Goal: Task Accomplishment & Management: Use online tool/utility

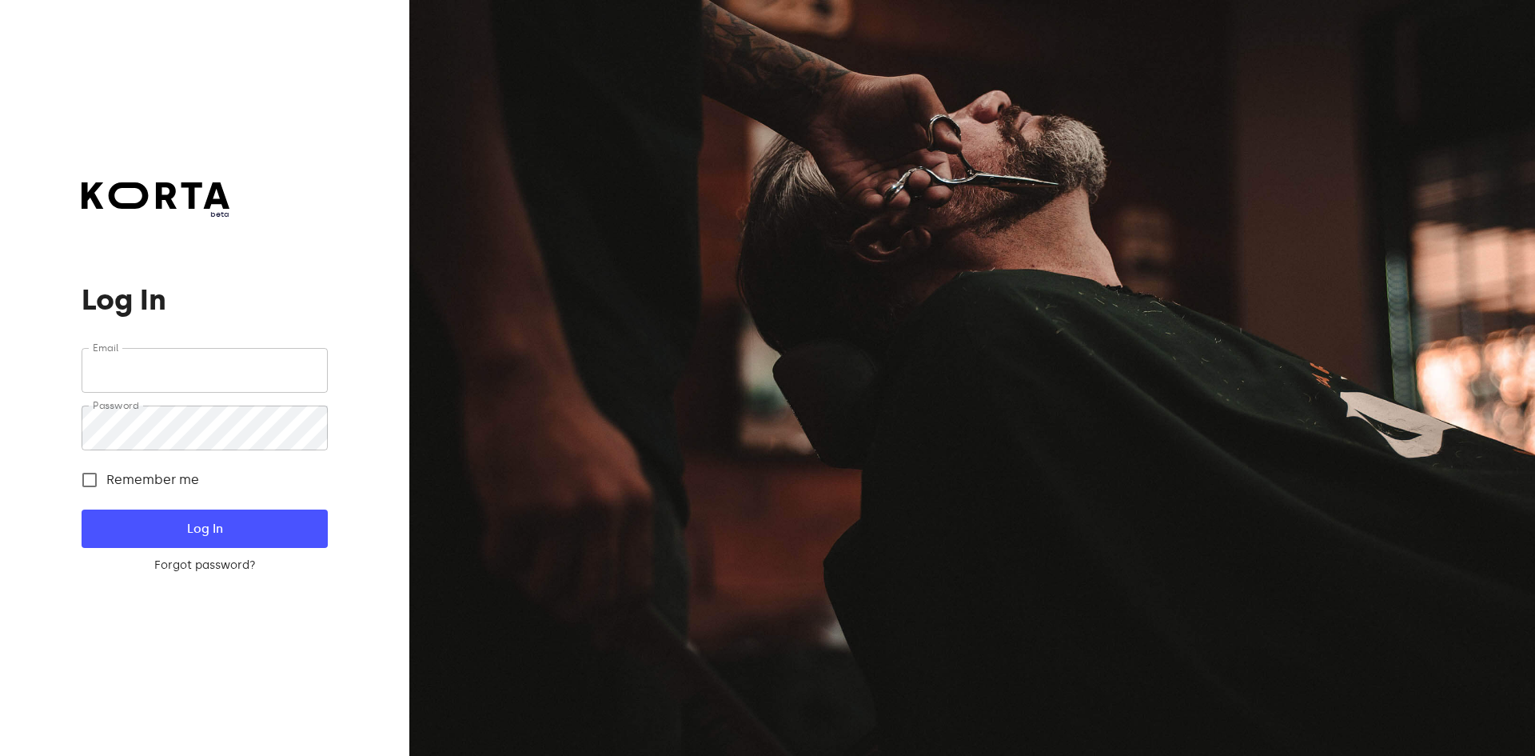
type input "[EMAIL_ADDRESS][DOMAIN_NAME]"
click at [156, 515] on button "Log In" at bounding box center [204, 528] width 245 height 38
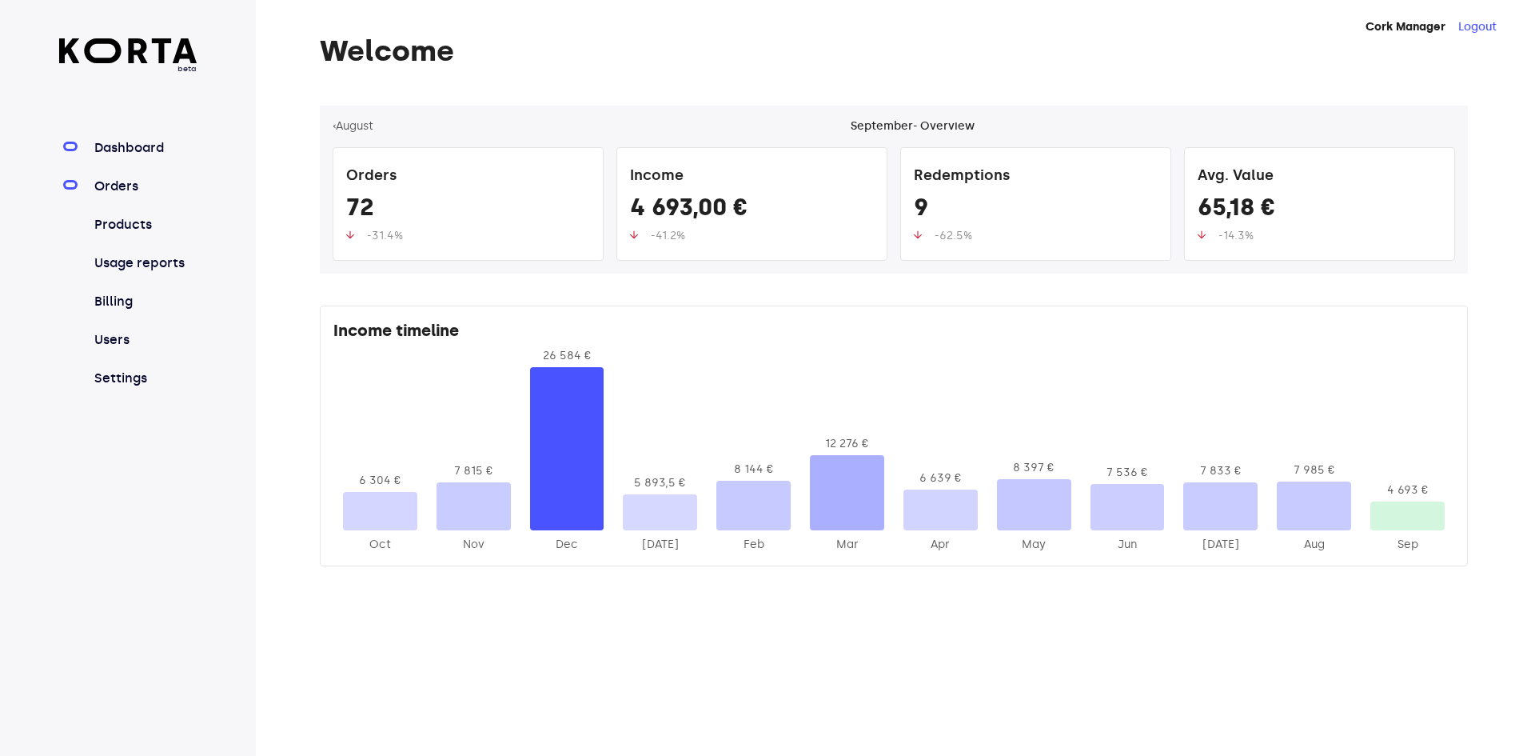
click at [105, 193] on link "Orders" at bounding box center [144, 186] width 106 height 19
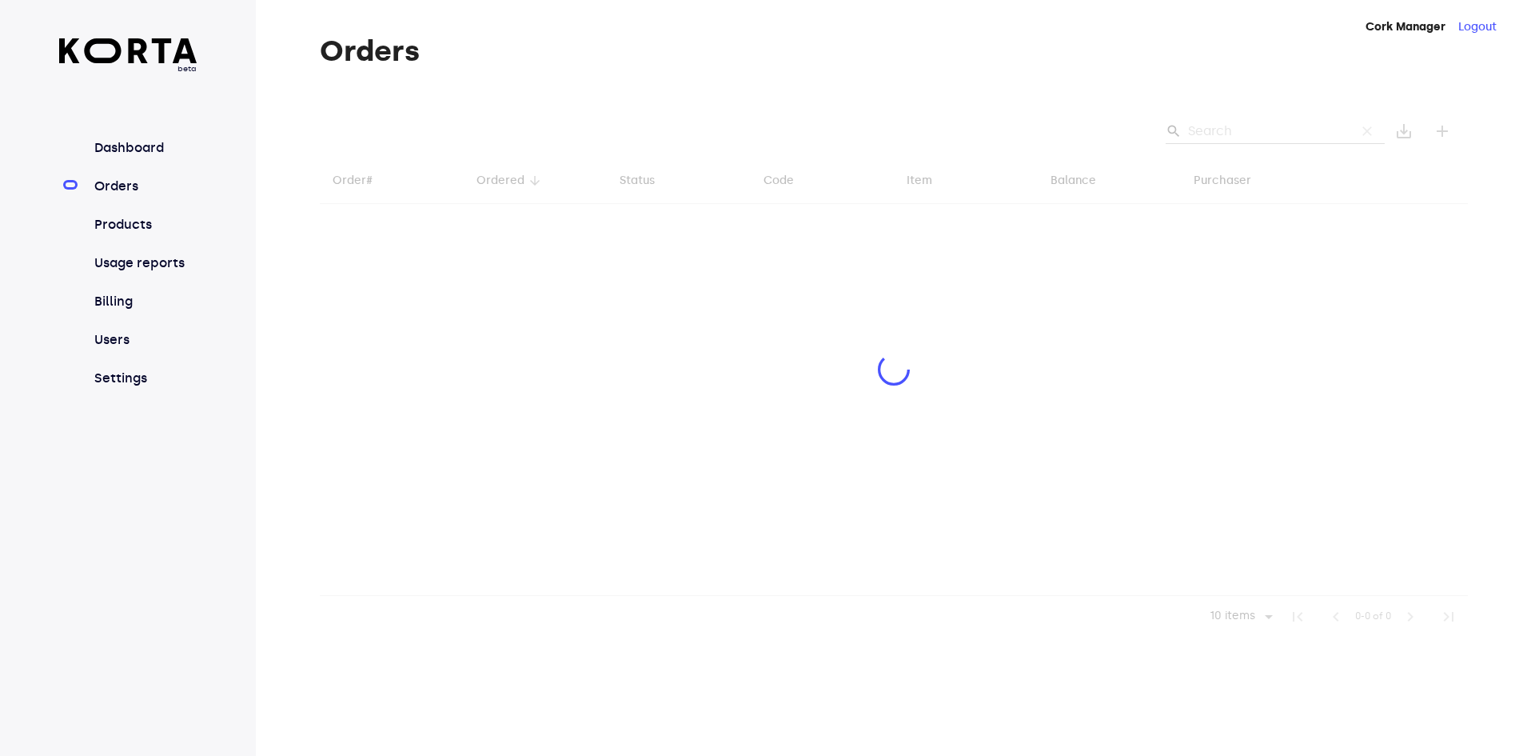
click at [1222, 123] on div at bounding box center [894, 372] width 1148 height 532
click at [1226, 134] on div at bounding box center [894, 372] width 1148 height 532
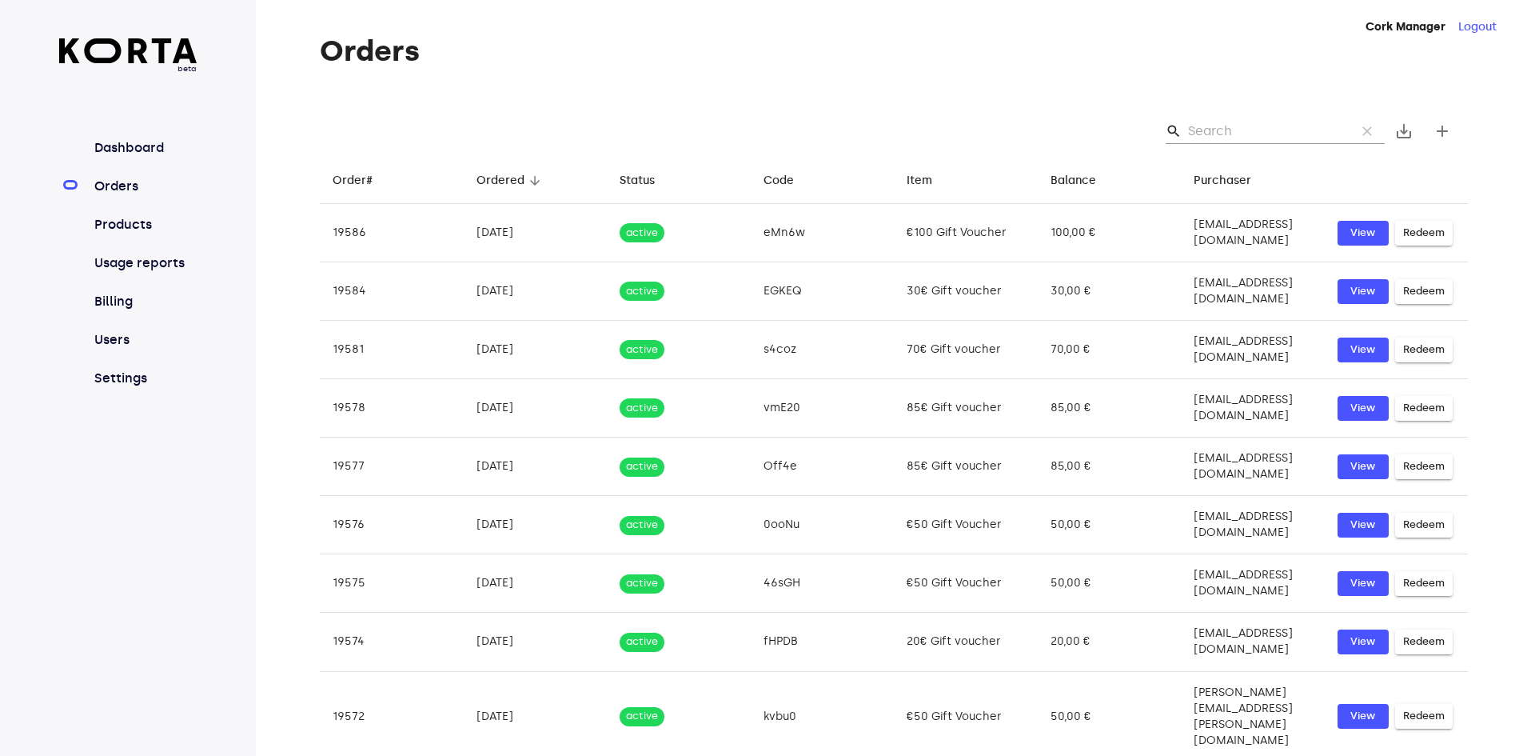
click at [1229, 136] on input "Search" at bounding box center [1265, 131] width 155 height 26
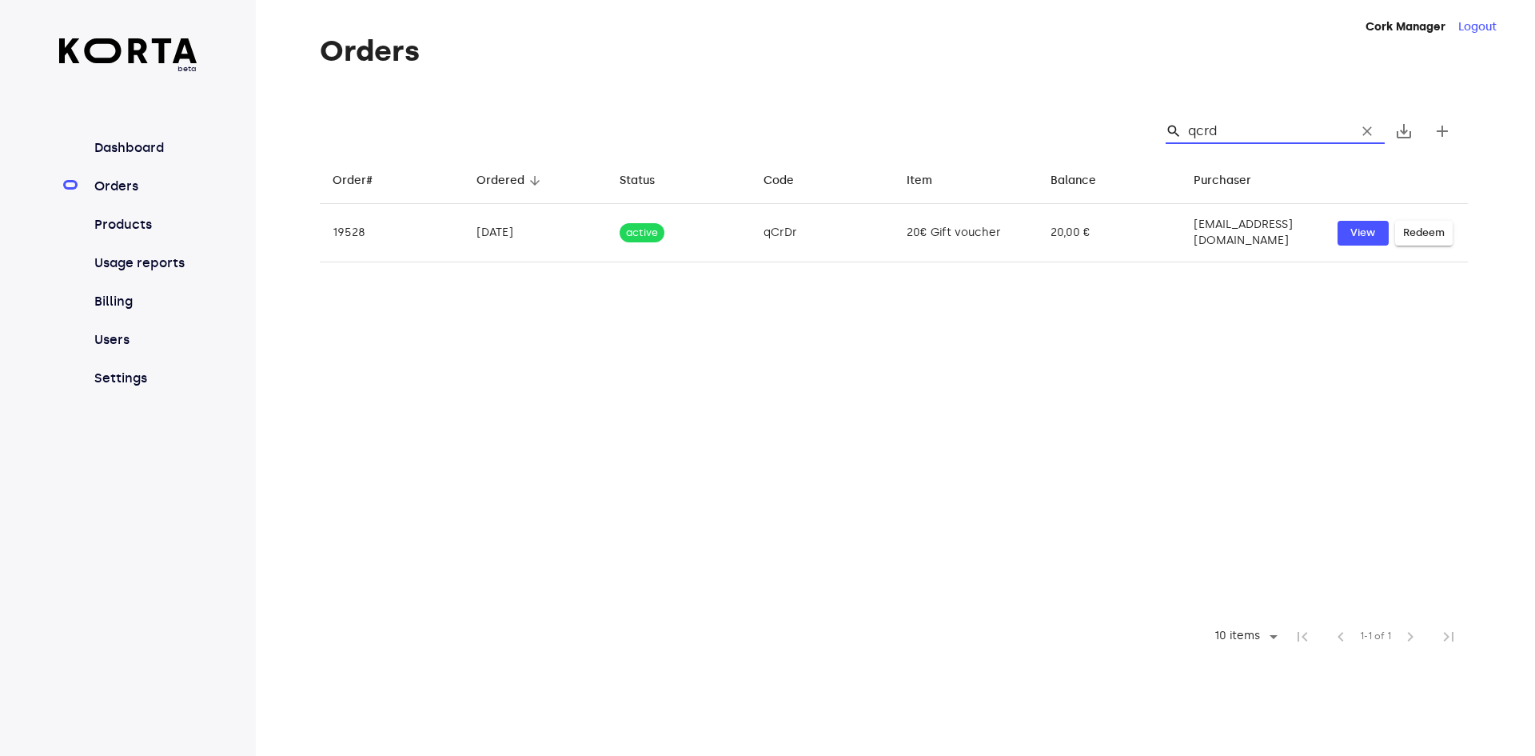
type input "qcrdr"
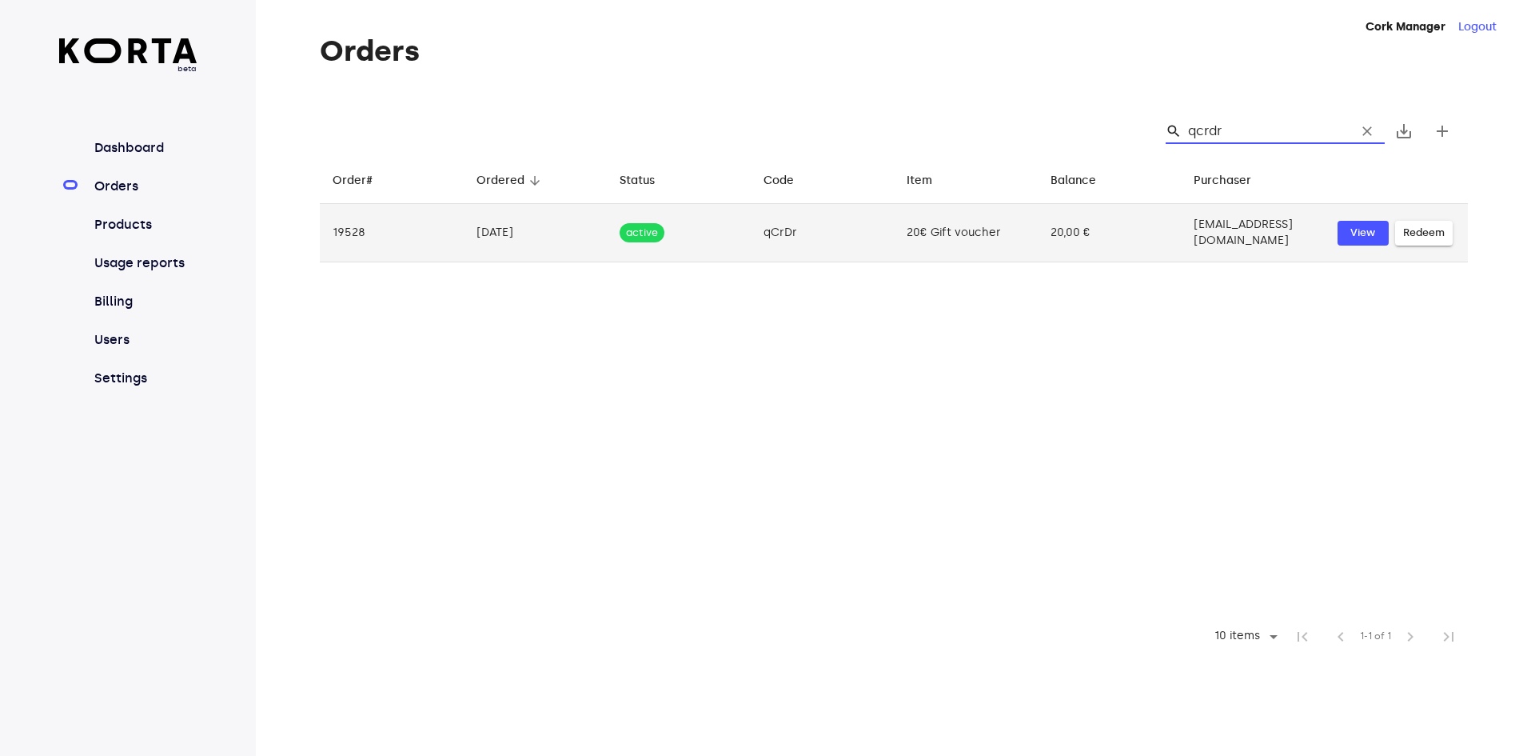
click at [1418, 229] on span "Redeem" at bounding box center [1424, 233] width 42 height 18
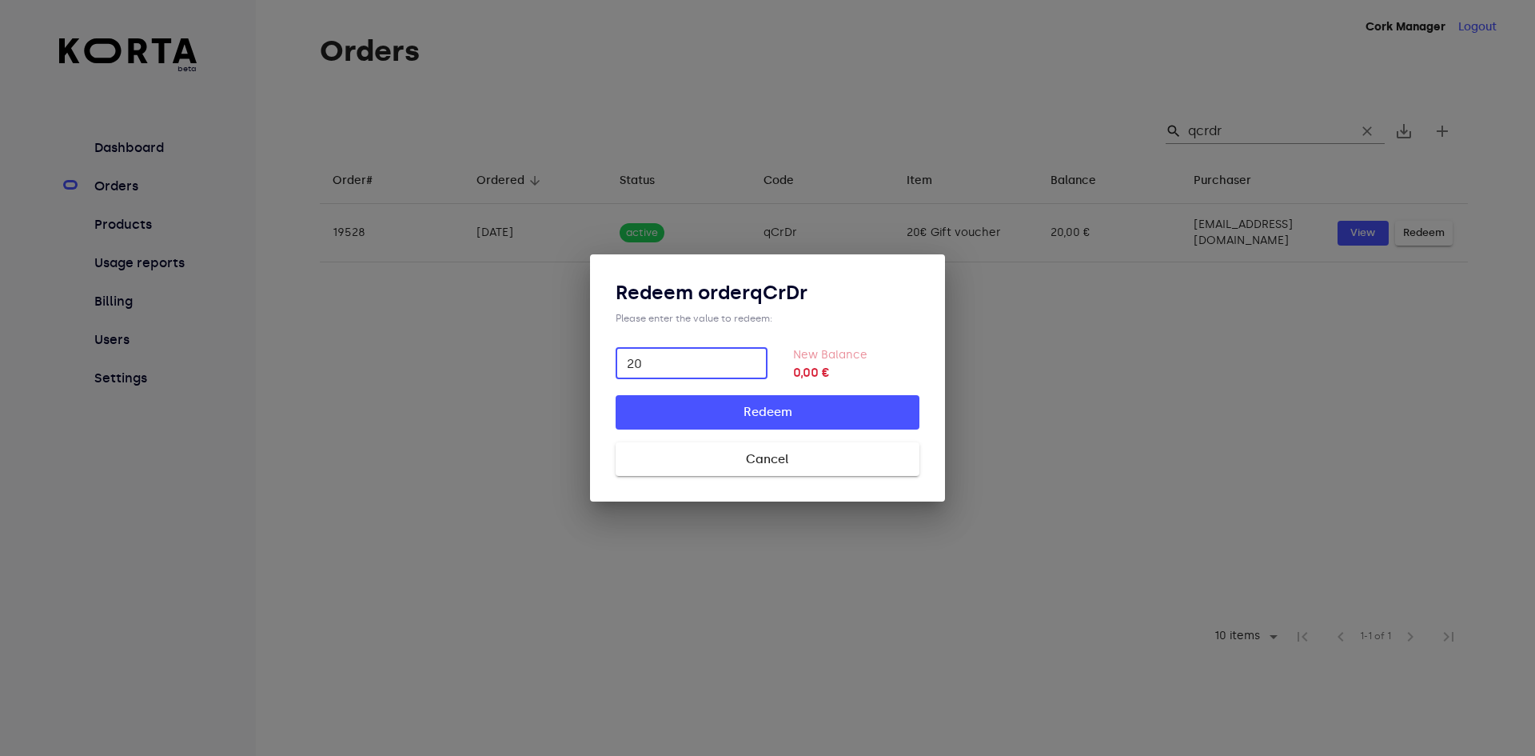
type input "20"
click at [680, 416] on span "Redeem" at bounding box center [767, 411] width 253 height 21
